Goal: Task Accomplishment & Management: Use online tool/utility

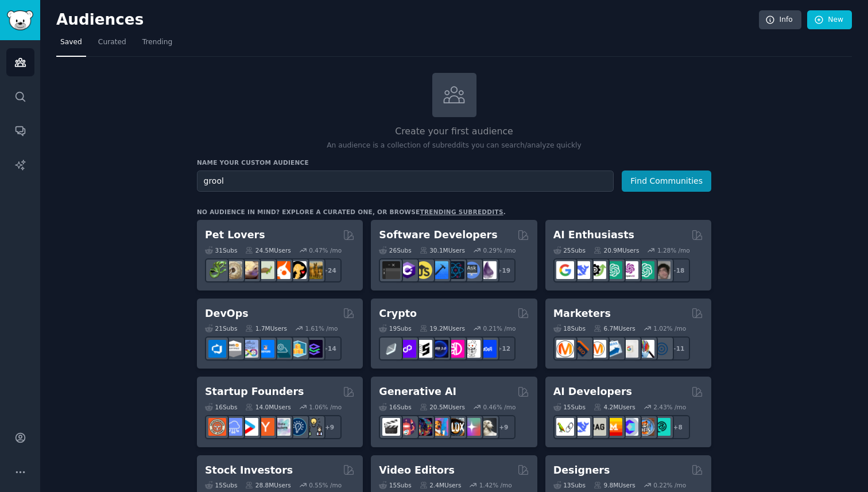
click at [622, 171] on button "Find Communities" at bounding box center [667, 181] width 90 height 21
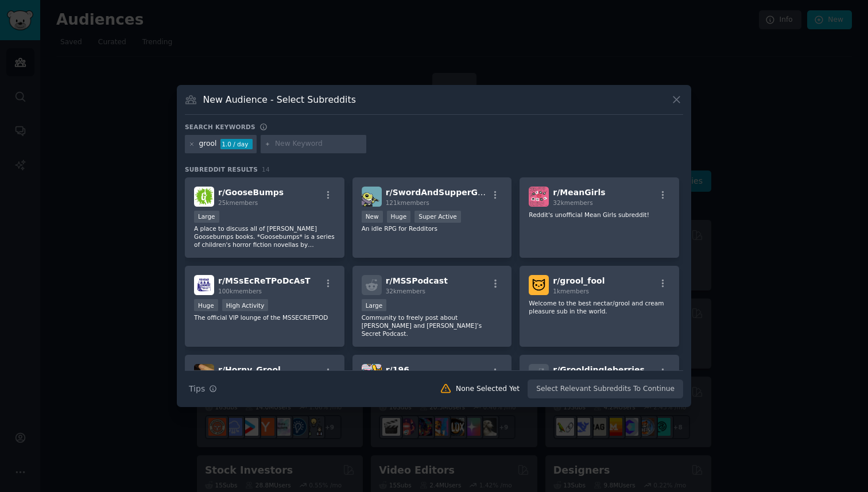
click at [679, 95] on icon at bounding box center [677, 100] width 12 height 12
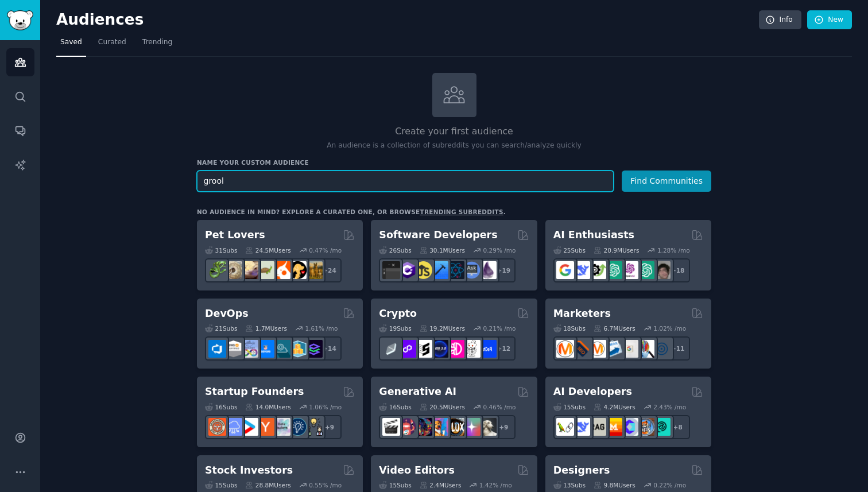
drag, startPoint x: 247, startPoint y: 179, endPoint x: 199, endPoint y: 183, distance: 48.4
click at [199, 183] on input "grool" at bounding box center [405, 181] width 417 height 21
type input "wife exchange"
click at [622, 171] on button "Find Communities" at bounding box center [667, 181] width 90 height 21
drag, startPoint x: 276, startPoint y: 183, endPoint x: 217, endPoint y: 184, distance: 58.6
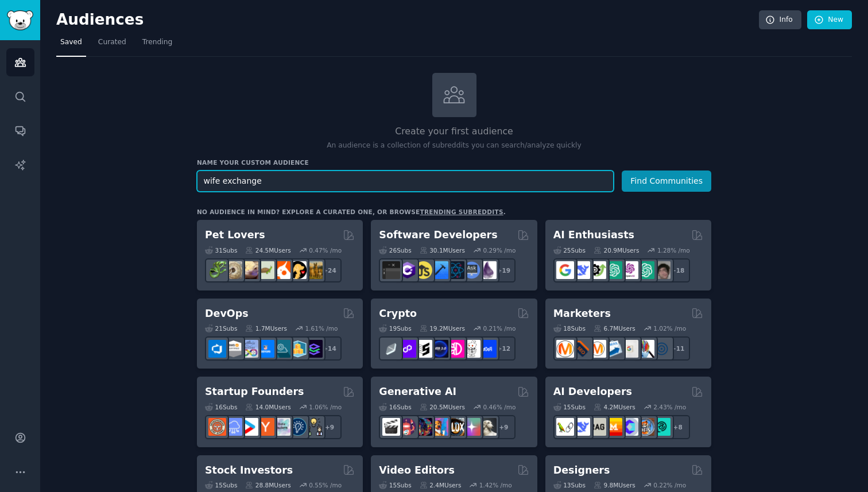
click at [217, 184] on input "wife exchange" at bounding box center [405, 181] width 417 height 21
click at [622, 171] on button "Find Communities" at bounding box center [667, 181] width 90 height 21
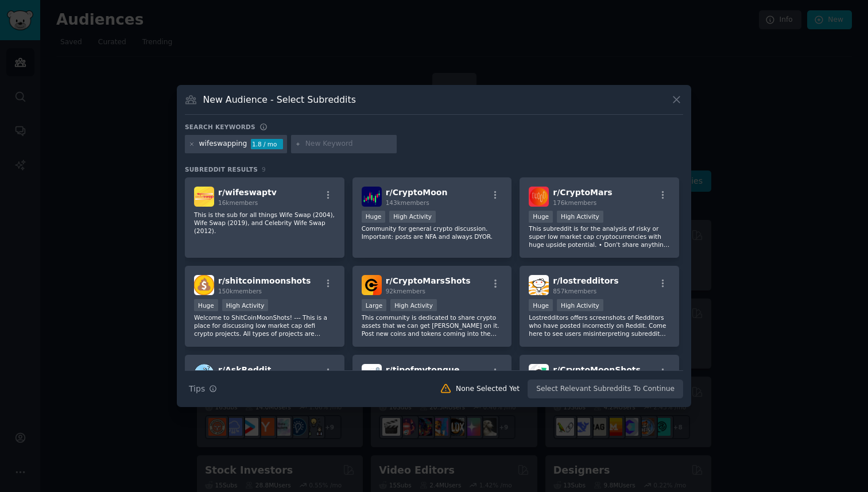
click at [681, 106] on button at bounding box center [676, 99] width 13 height 13
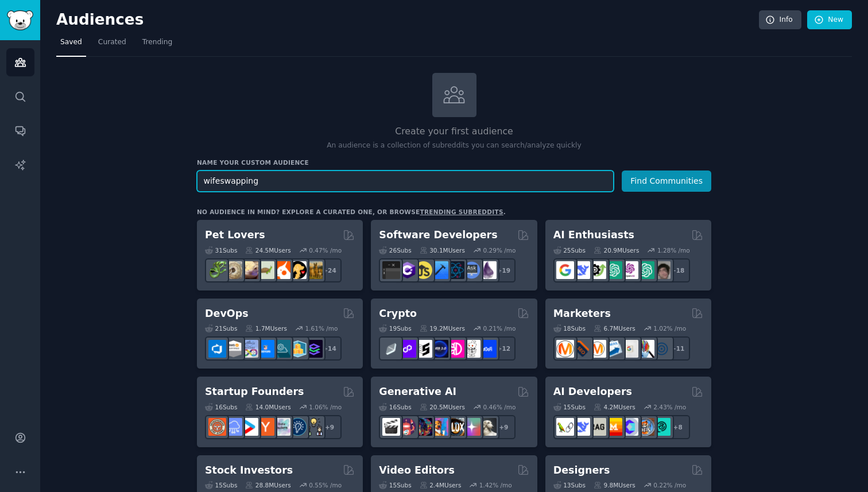
drag, startPoint x: 262, startPoint y: 182, endPoint x: 153, endPoint y: 180, distance: 109.1
type input "doggystyle"
click at [622, 171] on button "Find Communities" at bounding box center [667, 181] width 90 height 21
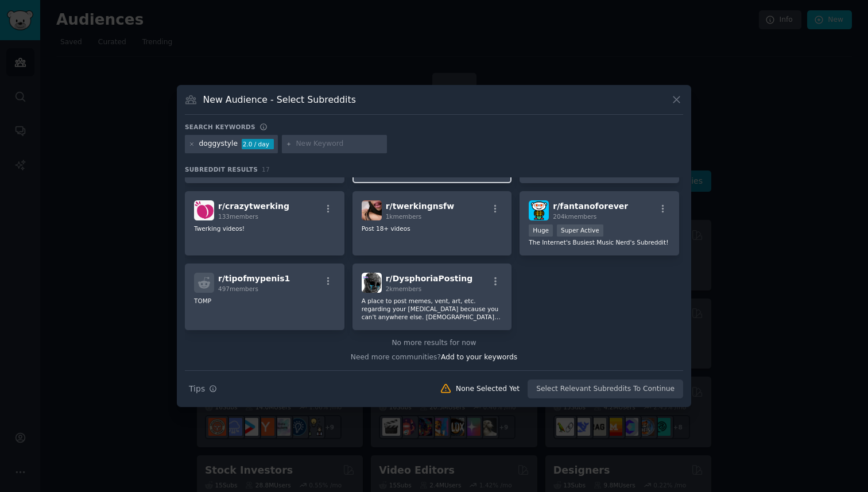
scroll to position [325, 0]
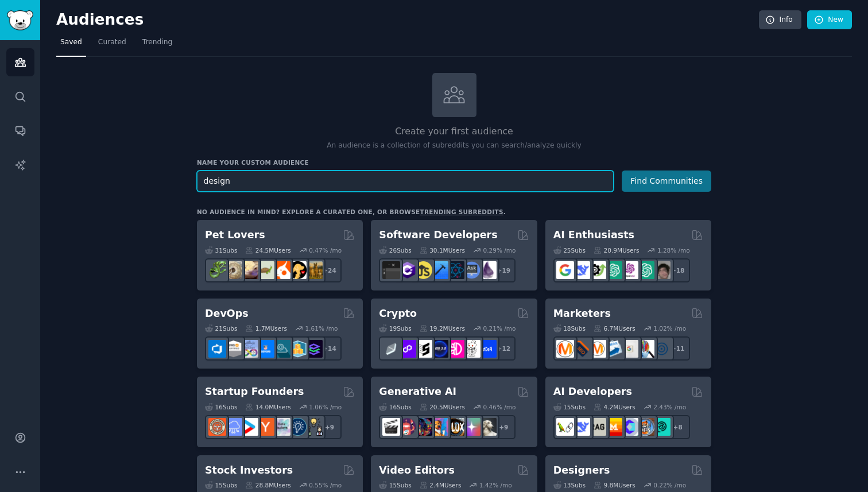
type input "design"
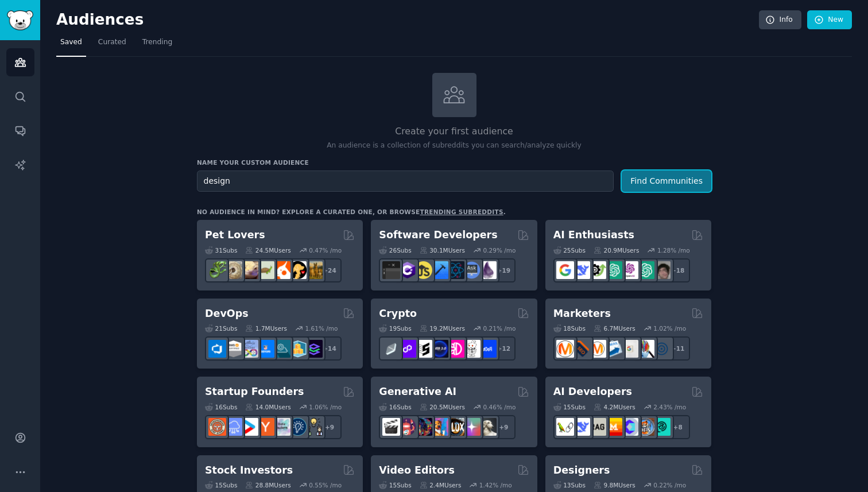
click at [668, 181] on button "Find Communities" at bounding box center [667, 181] width 90 height 21
